Goal: Task Accomplishment & Management: Complete application form

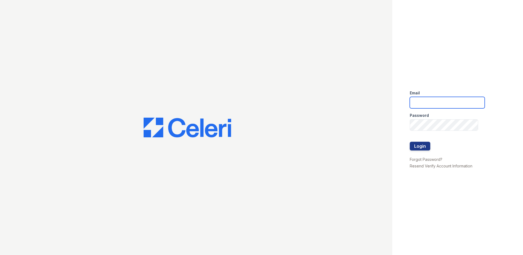
type input "[EMAIL_ADDRESS][DOMAIN_NAME]"
click at [422, 149] on button "Login" at bounding box center [420, 146] width 21 height 9
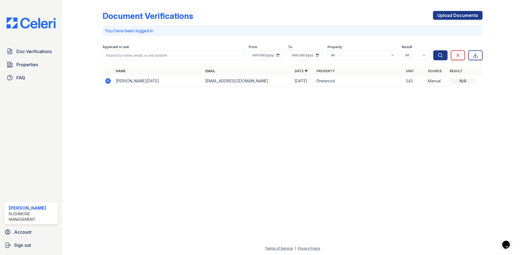
click at [157, 82] on td "[PERSON_NAME][DATE]" at bounding box center [158, 80] width 89 height 11
click at [109, 80] on icon at bounding box center [107, 80] width 5 height 5
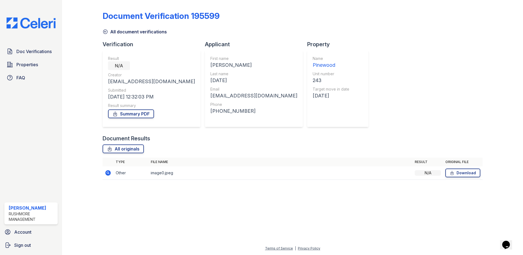
click at [340, 120] on div "Document Verification 195599 All document verifications Verification Result N/A…" at bounding box center [293, 93] width 380 height 183
click at [133, 30] on link "All document verifications" at bounding box center [135, 31] width 64 height 7
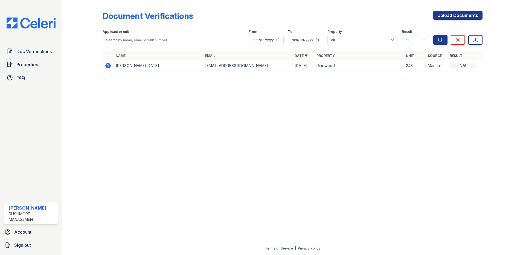
click at [428, 114] on div at bounding box center [292, 165] width 443 height 159
click at [222, 127] on div at bounding box center [292, 165] width 443 height 159
click at [234, 65] on td "[EMAIL_ADDRESS][DOMAIN_NAME]" at bounding box center [247, 65] width 89 height 11
click at [145, 65] on td "John Malanka" at bounding box center [158, 65] width 89 height 11
click at [462, 66] on div "N/A" at bounding box center [463, 65] width 26 height 5
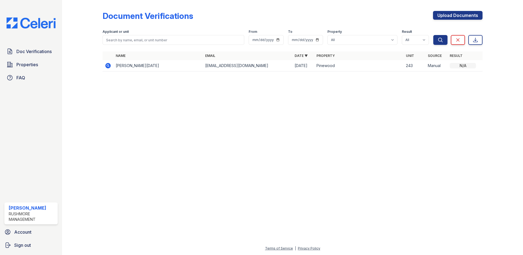
drag, startPoint x: 341, startPoint y: 69, endPoint x: 311, endPoint y: 69, distance: 30.4
click at [339, 69] on td "Pinewood" at bounding box center [358, 65] width 89 height 11
drag, startPoint x: 183, startPoint y: 70, endPoint x: 168, endPoint y: 70, distance: 15.3
click at [180, 70] on td "John Malanka" at bounding box center [158, 65] width 89 height 11
click at [141, 69] on td "John Malanka" at bounding box center [158, 65] width 89 height 11
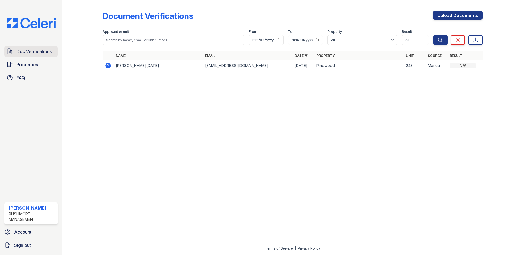
click at [41, 55] on span "Doc Verifications" at bounding box center [33, 51] width 35 height 7
click at [35, 51] on span "Doc Verifications" at bounding box center [33, 51] width 35 height 7
click at [460, 13] on link "Upload Documents" at bounding box center [458, 15] width 50 height 9
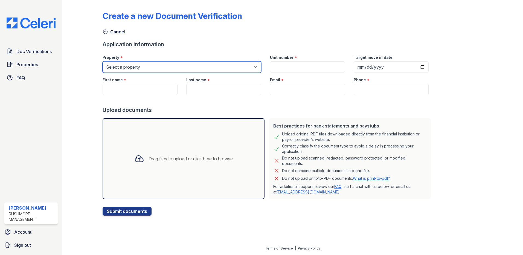
click at [133, 67] on select "Select a property Jumping Brook Apartments Pinewood" at bounding box center [182, 66] width 159 height 11
select select "627"
click at [103, 61] on select "Select a property Jumping Brook Apartments Pinewood" at bounding box center [182, 66] width 159 height 11
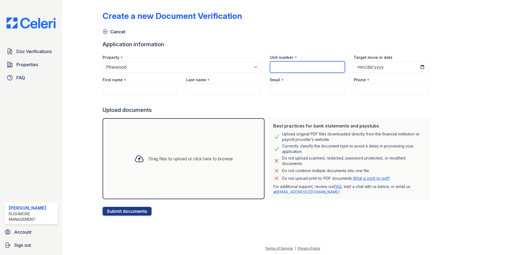
click at [290, 62] on input "Unit number" at bounding box center [307, 66] width 75 height 11
type input "243"
click at [388, 29] on div "Cancel" at bounding box center [293, 30] width 380 height 10
click at [383, 67] on input "Target move in date" at bounding box center [391, 66] width 75 height 11
click at [417, 66] on input "Target move in date" at bounding box center [391, 66] width 75 height 11
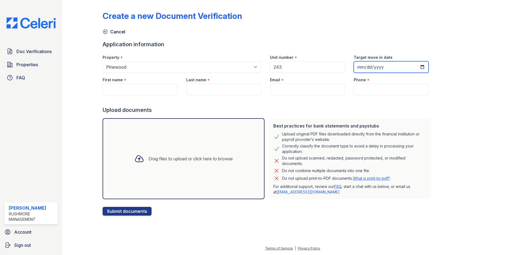
type input "2025-10-01"
click at [447, 99] on div "Create a new Document Verification Cancel Application information Property * Se…" at bounding box center [293, 108] width 380 height 213
click at [376, 91] on input "Phone" at bounding box center [391, 89] width 75 height 11
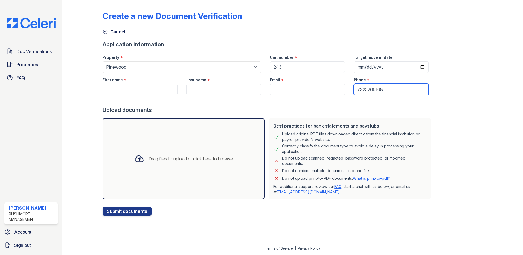
drag, startPoint x: 385, startPoint y: 92, endPoint x: 373, endPoint y: 90, distance: 12.2
click at [373, 90] on input "7325266168" at bounding box center [391, 89] width 75 height 11
type input "7325266168"
click at [435, 84] on div "Create a new Document Verification Cancel Application information Property * Se…" at bounding box center [293, 108] width 380 height 213
click at [324, 87] on input "Email" at bounding box center [307, 89] width 75 height 11
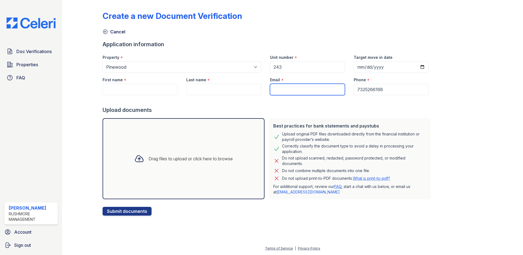
type input "[EMAIL_ADDRESS][DOMAIN_NAME]"
type input "[PERSON_NAME]"
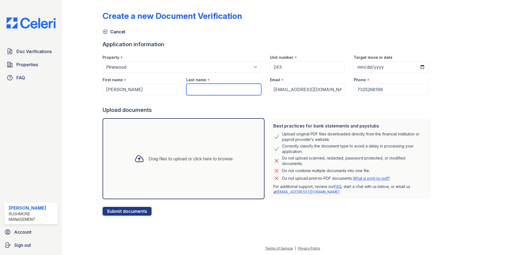
type input "[DATE]"
click at [239, 102] on div at bounding box center [268, 100] width 330 height 11
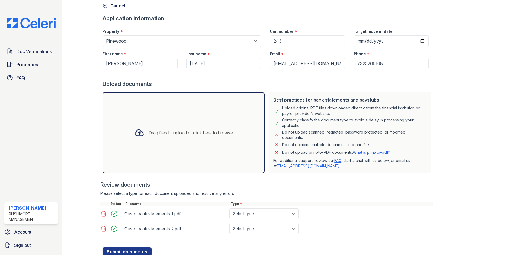
scroll to position [46, 0]
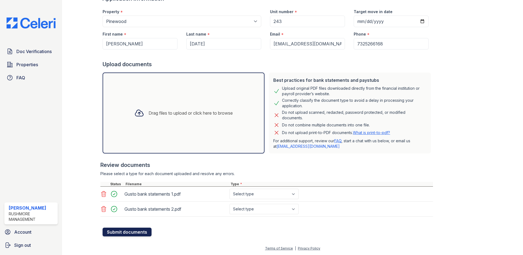
click at [124, 230] on button "Submit documents" at bounding box center [127, 232] width 49 height 9
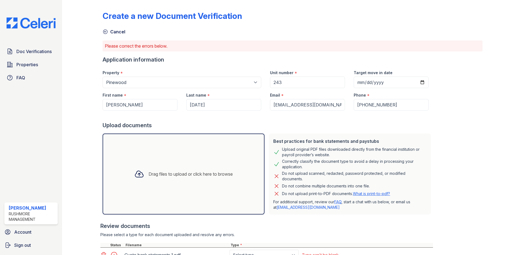
scroll to position [61, 0]
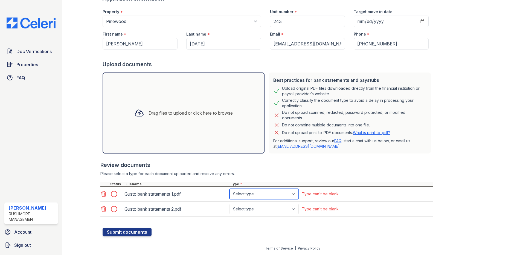
click at [275, 197] on select "Select type Paystub Bank Statement Offer Letter Tax Documents Benefit Award Let…" at bounding box center [263, 194] width 69 height 10
select select "bank_statement"
click at [229, 189] on select "Select type Paystub Bank Statement Offer Letter Tax Documents Benefit Award Let…" at bounding box center [263, 194] width 69 height 10
click at [258, 210] on select "Select type Paystub Bank Statement Offer Letter Tax Documents Benefit Award Let…" at bounding box center [263, 209] width 69 height 10
select select "bank_statement"
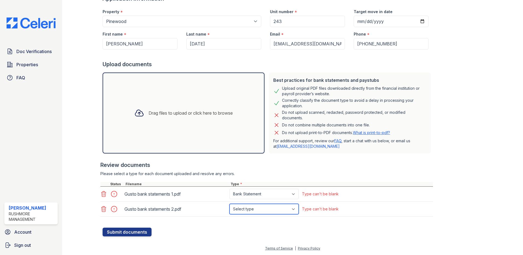
click at [229, 204] on select "Select type Paystub Bank Statement Offer Letter Tax Documents Benefit Award Let…" at bounding box center [263, 209] width 69 height 10
click at [130, 233] on button "Submit documents" at bounding box center [127, 232] width 49 height 9
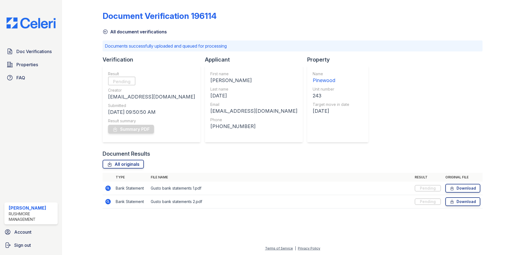
click at [461, 56] on div "Document Verification 196114 All document verifications Documents successfully …" at bounding box center [293, 108] width 380 height 212
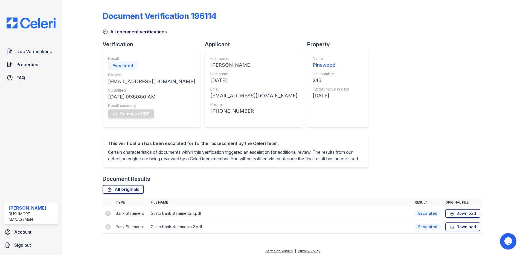
click at [422, 216] on div "Escalated" at bounding box center [428, 213] width 26 height 5
click at [129, 65] on div "Escalated" at bounding box center [123, 65] width 30 height 9
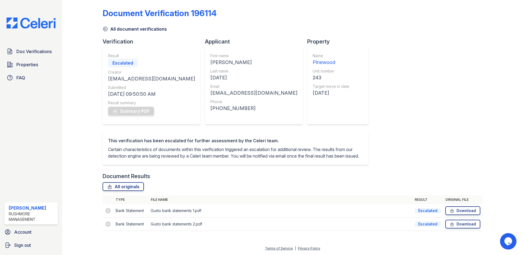
scroll to position [9, 0]
drag, startPoint x: 211, startPoint y: 156, endPoint x: 106, endPoint y: 144, distance: 105.2
click at [106, 144] on div "This verification has been escalated for further assessment by the Celeri team.…" at bounding box center [236, 148] width 266 height 33
drag, startPoint x: 106, startPoint y: 144, endPoint x: 152, endPoint y: 149, distance: 46.2
copy p "Certain characteristics of documents within this verification triggered an esca…"
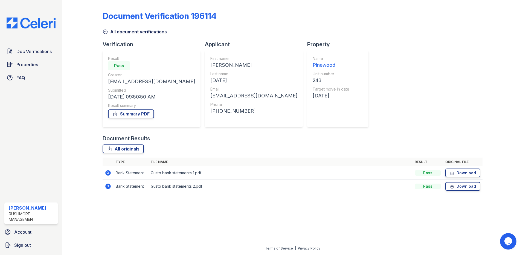
click at [391, 82] on div "Document Verification 196114 All document verifications Verification Result Pas…" at bounding box center [293, 100] width 380 height 196
